Goal: Navigation & Orientation: Find specific page/section

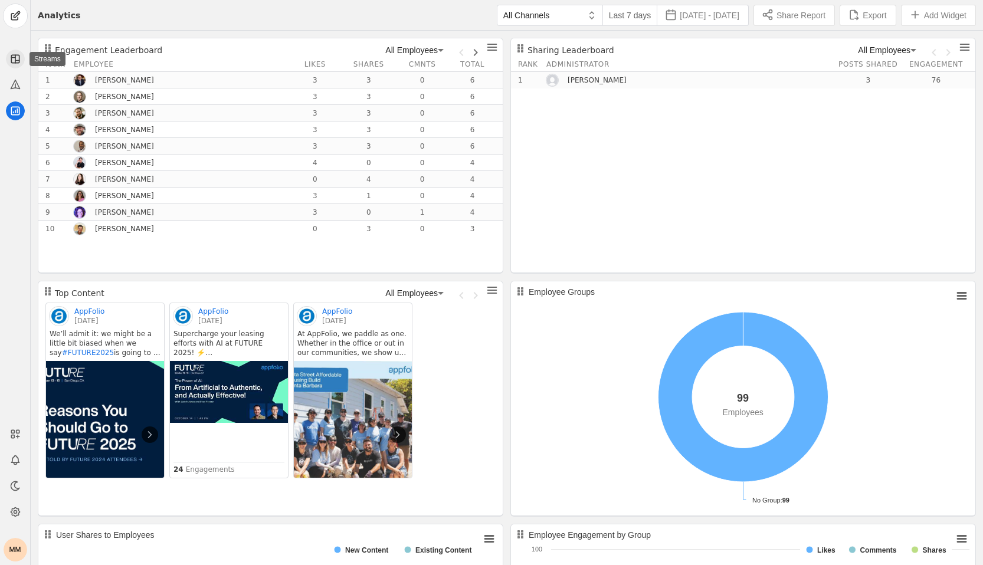
click at [18, 54] on icon at bounding box center [15, 59] width 12 height 12
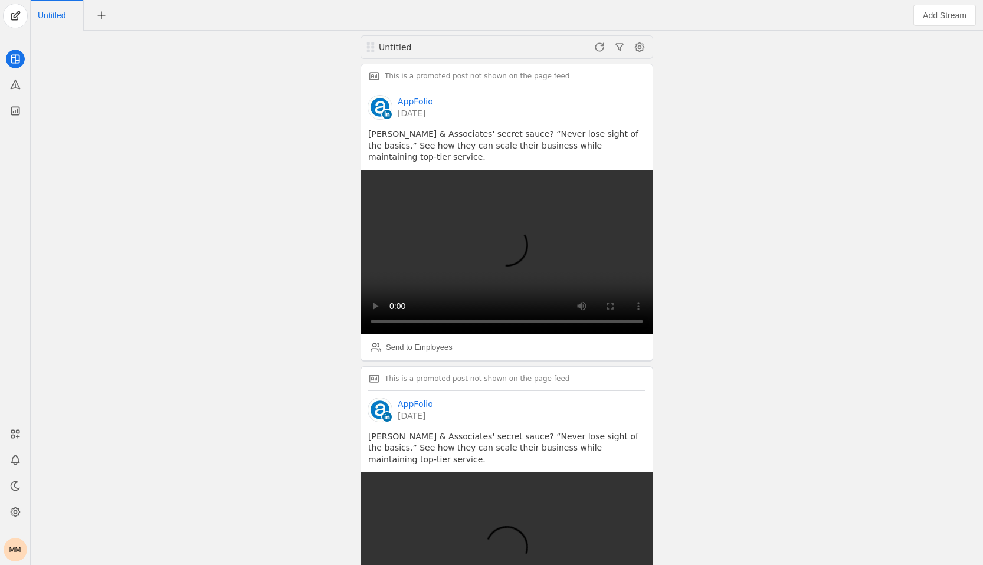
click at [17, 97] on div at bounding box center [15, 62] width 30 height 117
click at [15, 93] on app-icon at bounding box center [15, 85] width 19 height 19
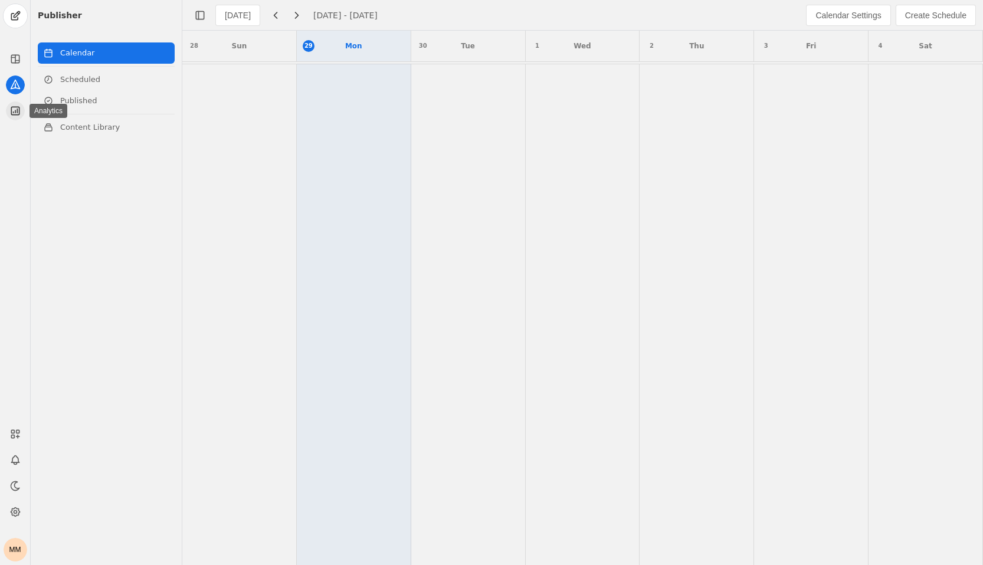
click at [12, 110] on icon at bounding box center [15, 111] width 12 height 12
